Goal: Register for event/course

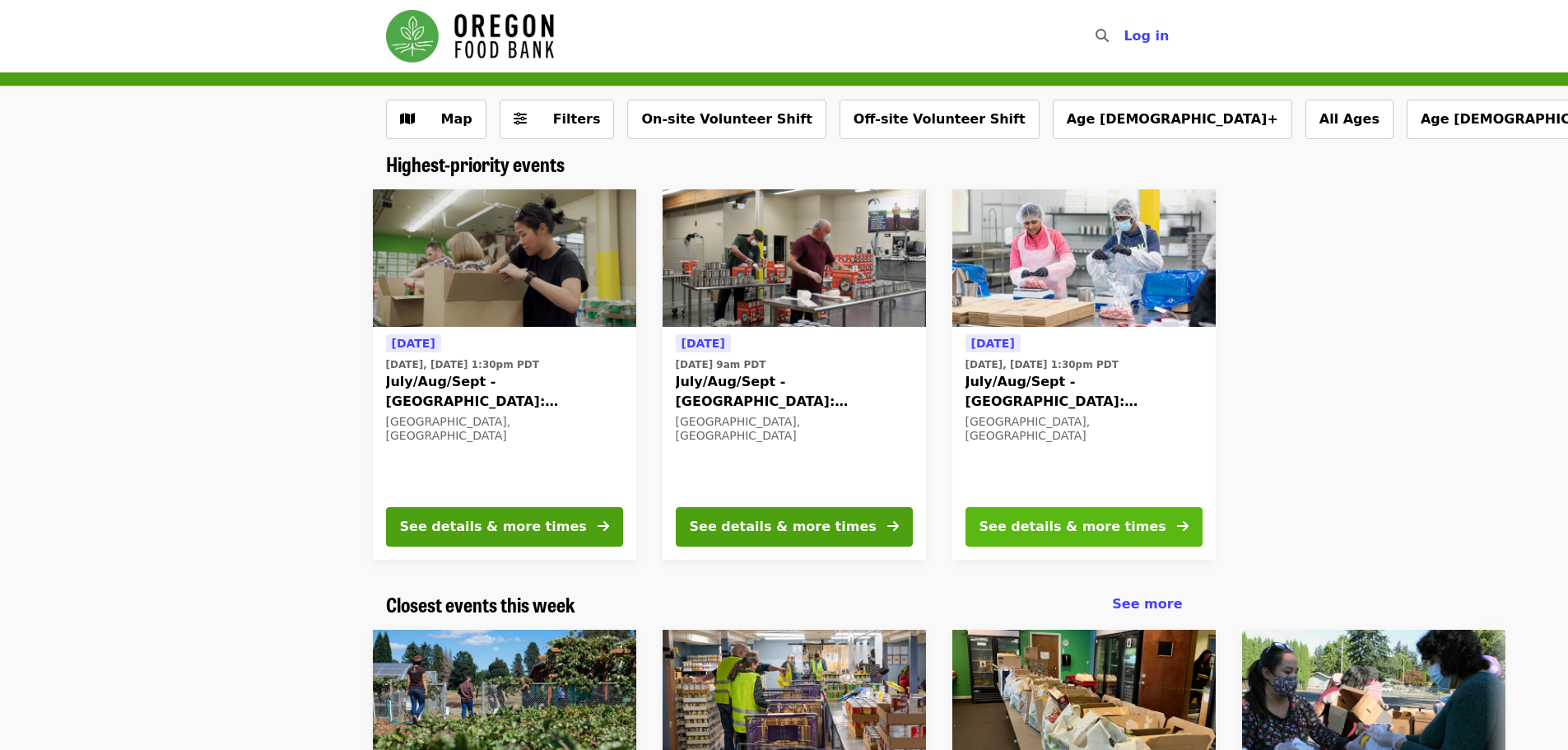
click at [1048, 523] on div "See details & more times" at bounding box center [1072, 527] width 186 height 20
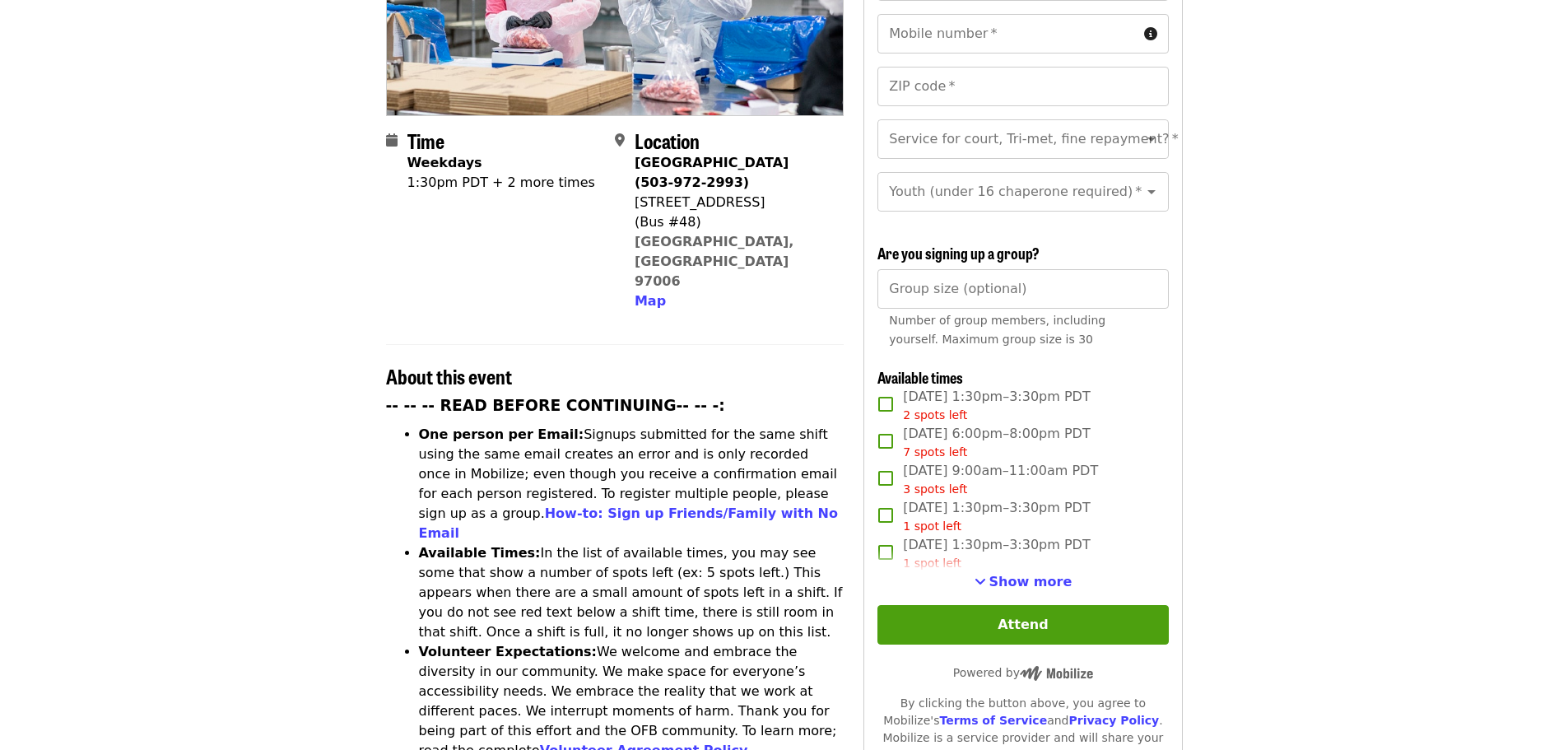
scroll to position [329, 0]
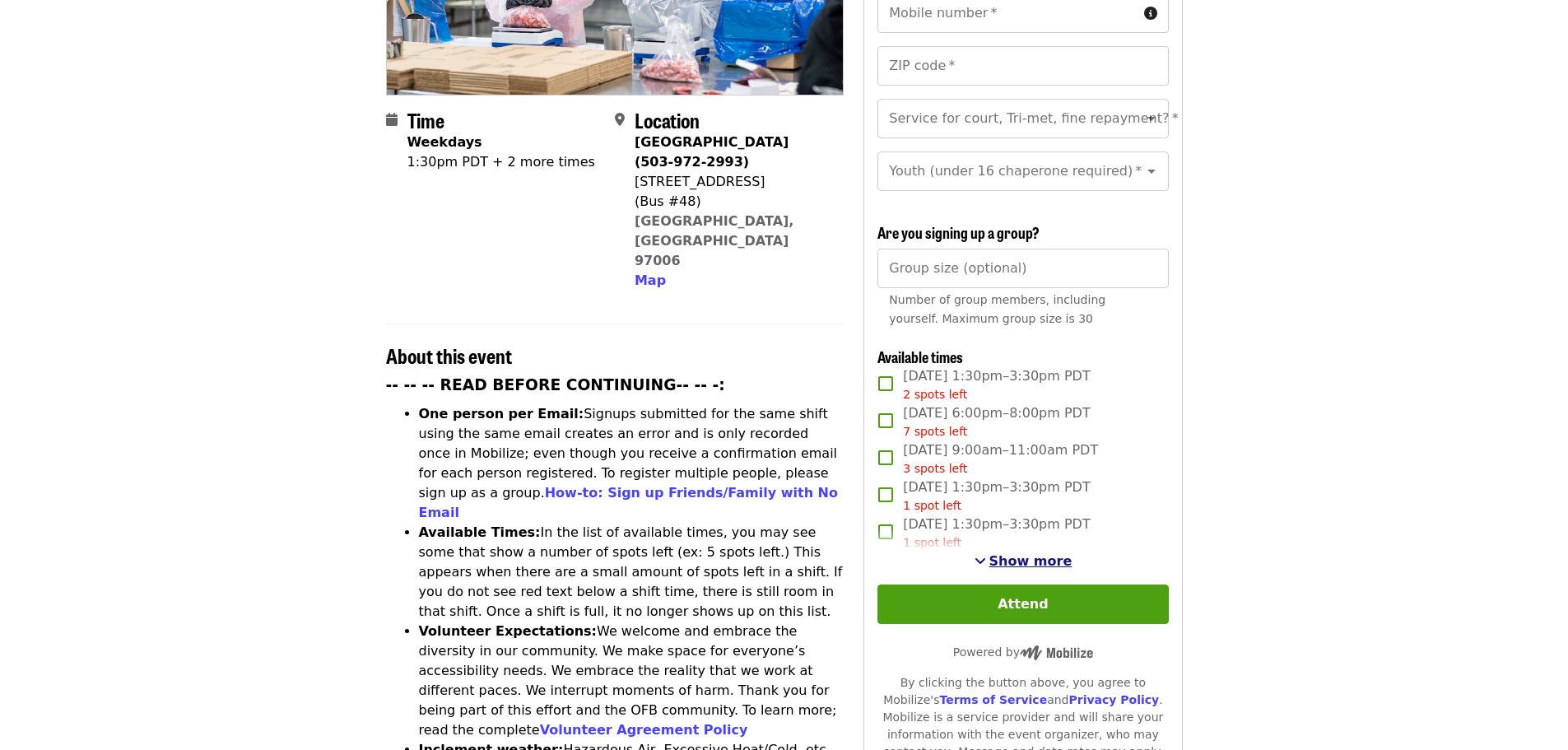
click at [995, 554] on button "Show more" at bounding box center [1024, 561] width 98 height 20
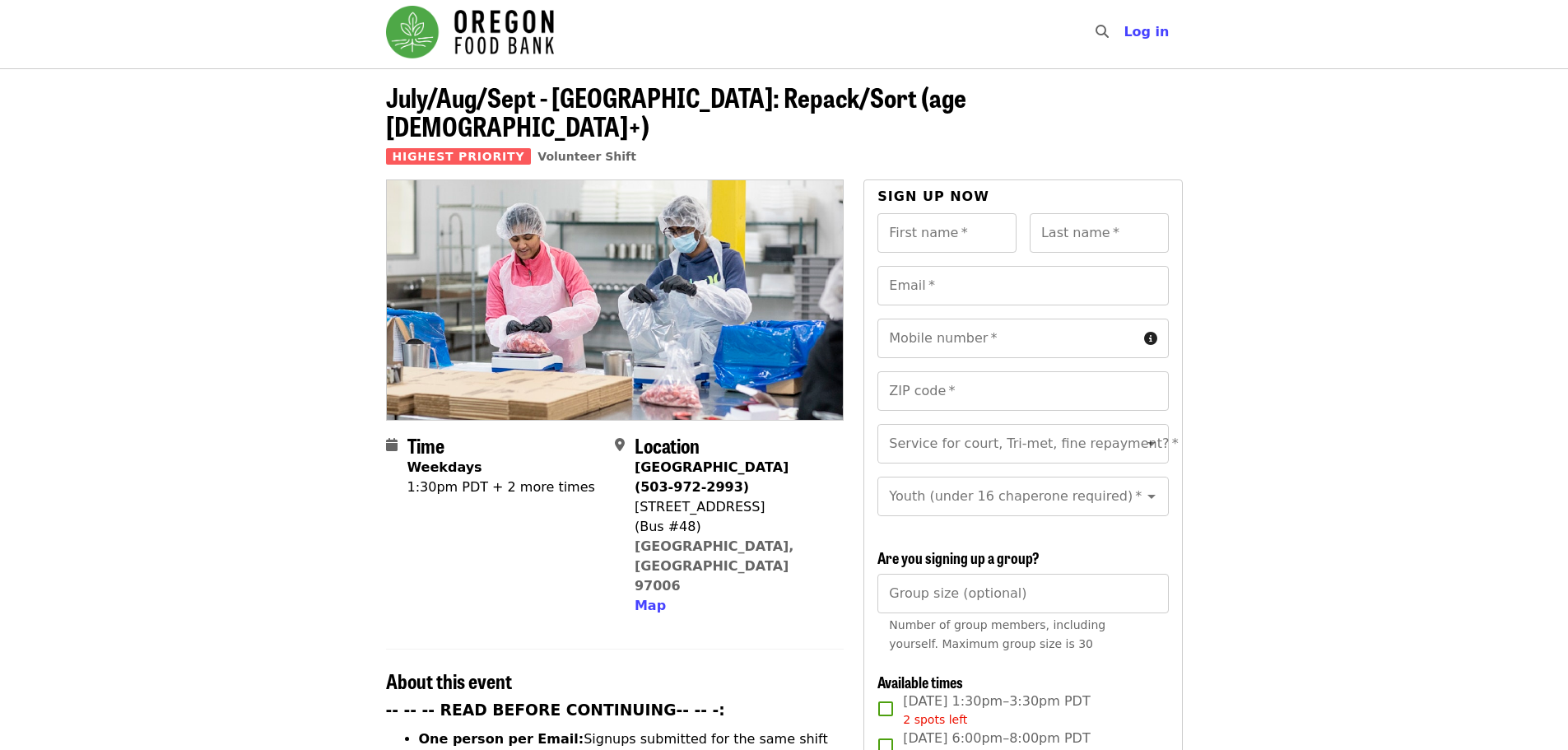
scroll to position [0, 0]
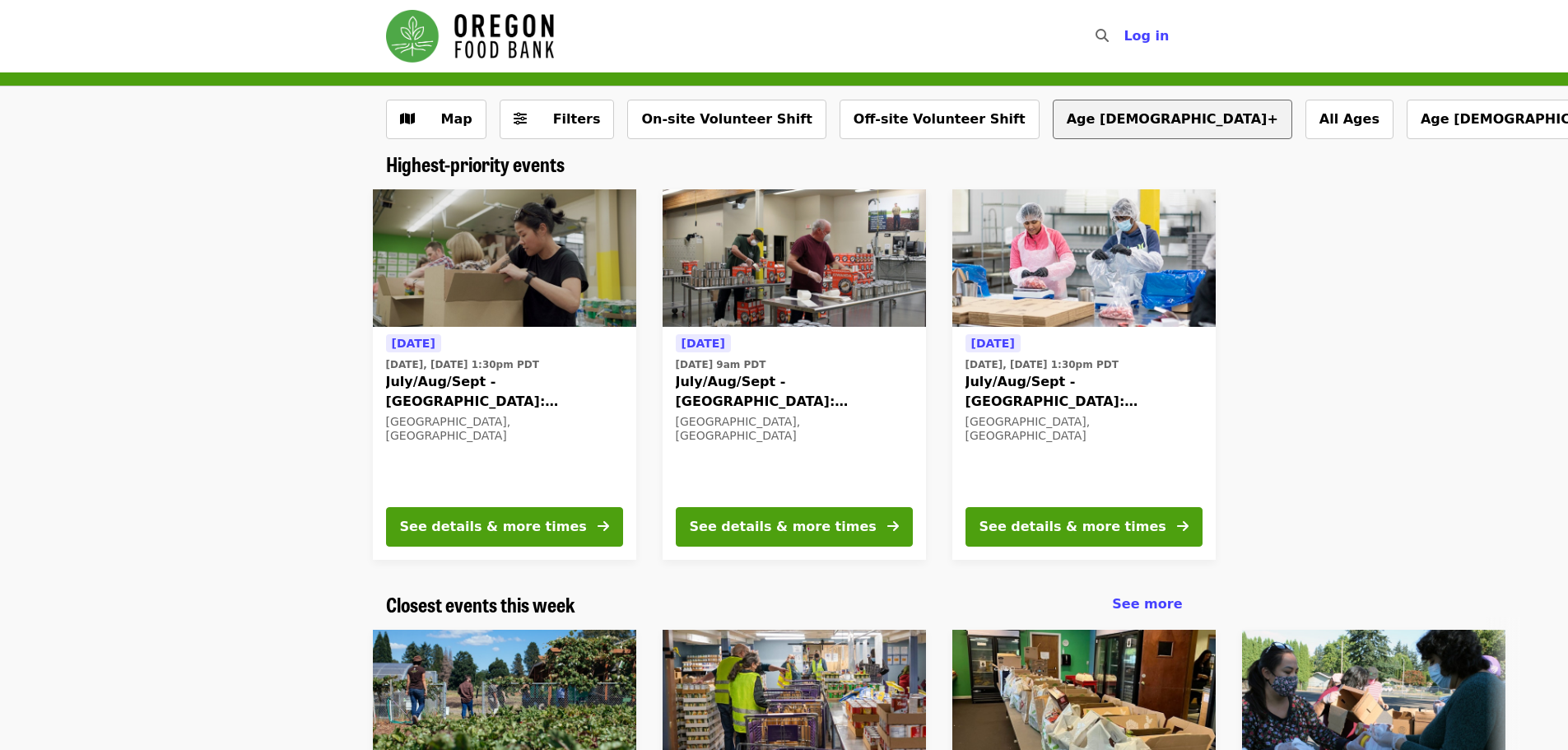
drag, startPoint x: 1017, startPoint y: 120, endPoint x: 1007, endPoint y: 133, distance: 16.4
click at [1053, 131] on button "Age [DEMOGRAPHIC_DATA]+" at bounding box center [1172, 119] width 240 height 40
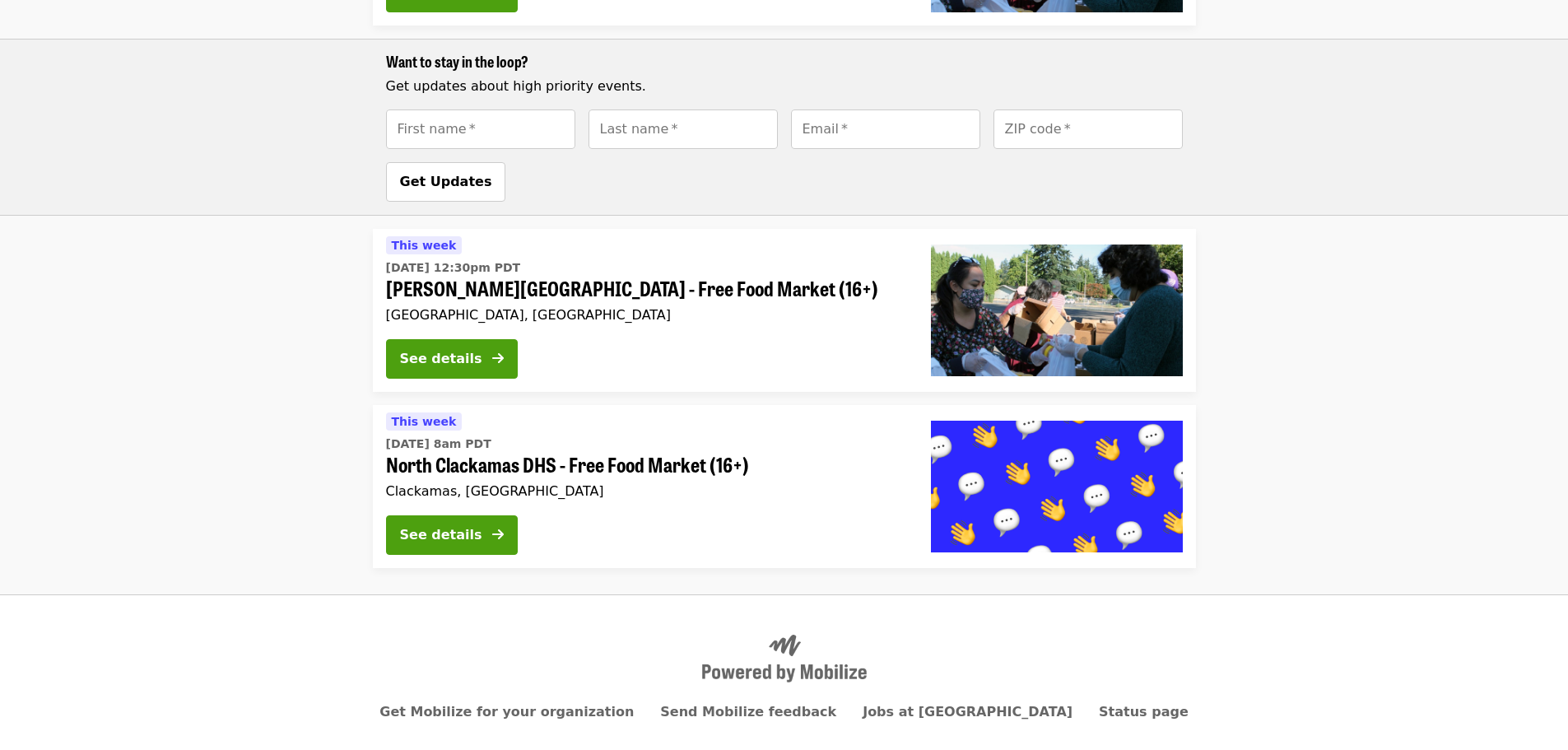
scroll to position [1264, 0]
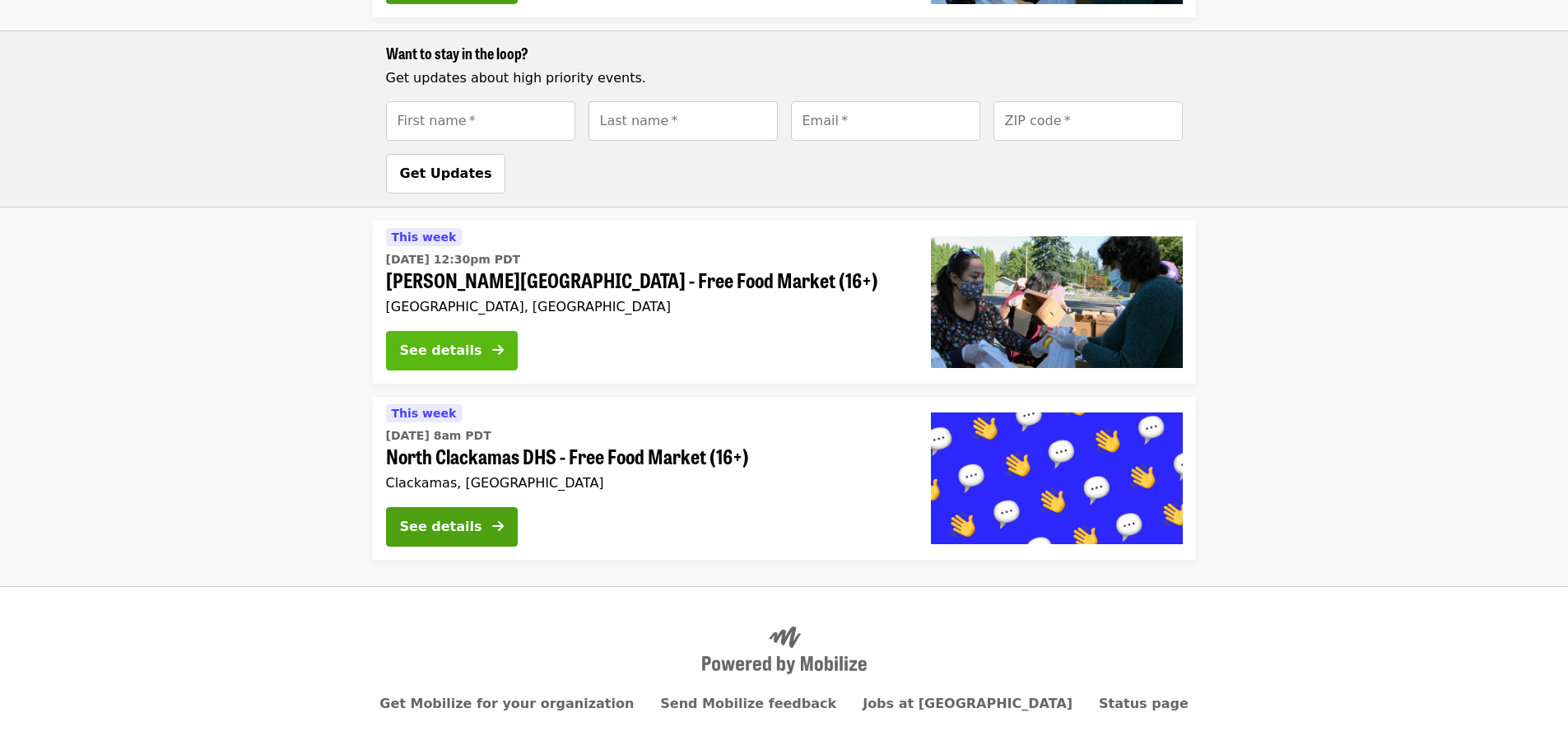
click at [455, 341] on div "See details" at bounding box center [441, 351] width 82 height 20
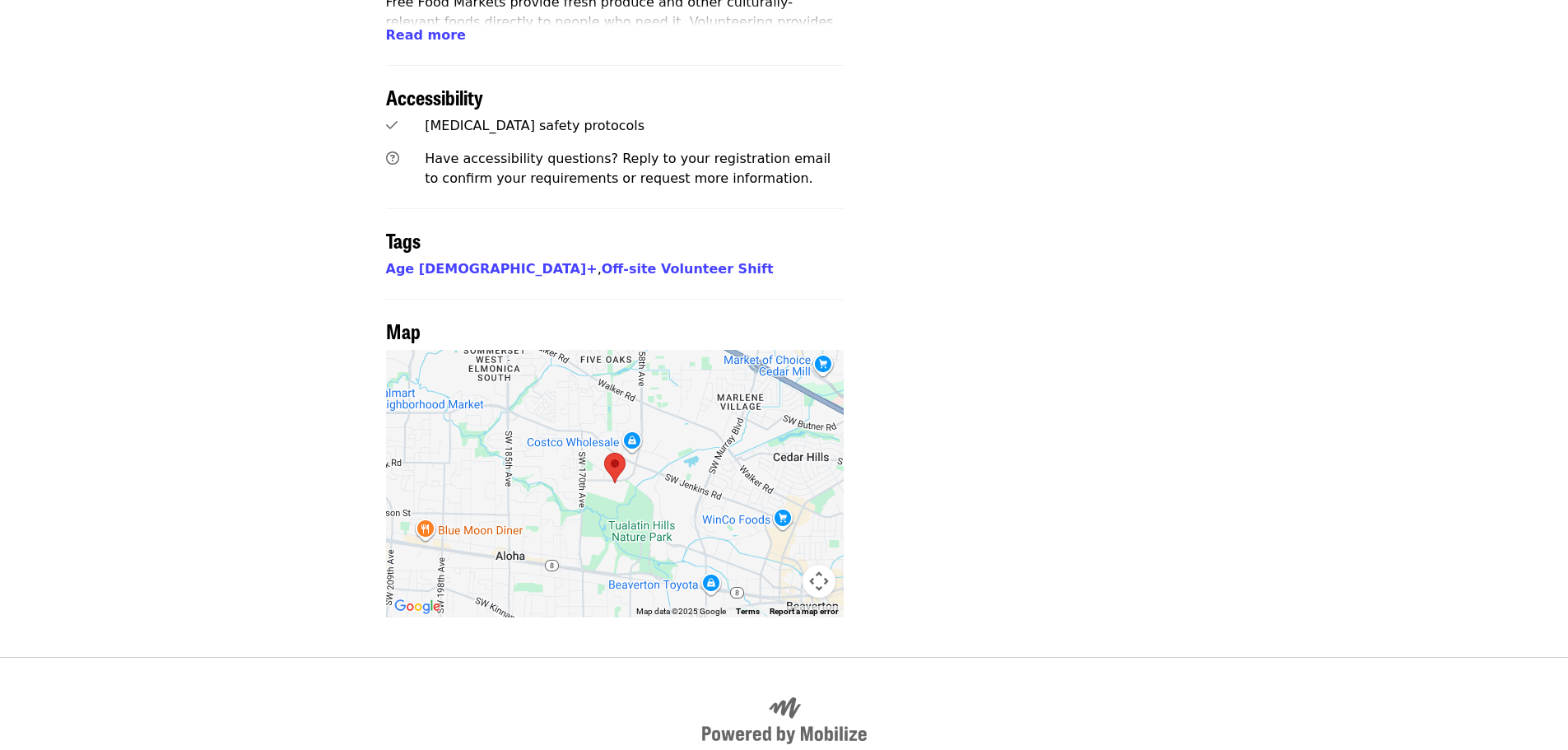
scroll to position [1099, 0]
